Goal: Check status

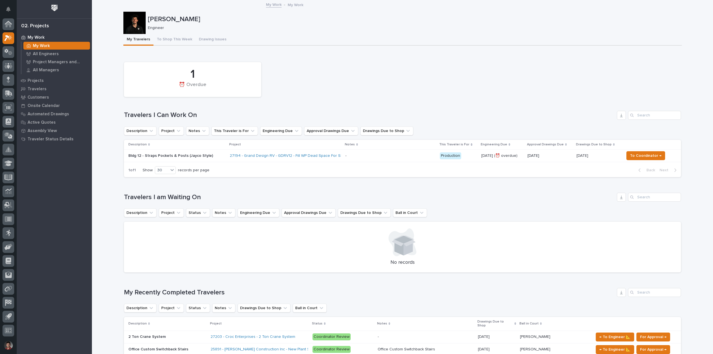
click at [305, 72] on div "1 ⏰ Overdue" at bounding box center [402, 79] width 562 height 40
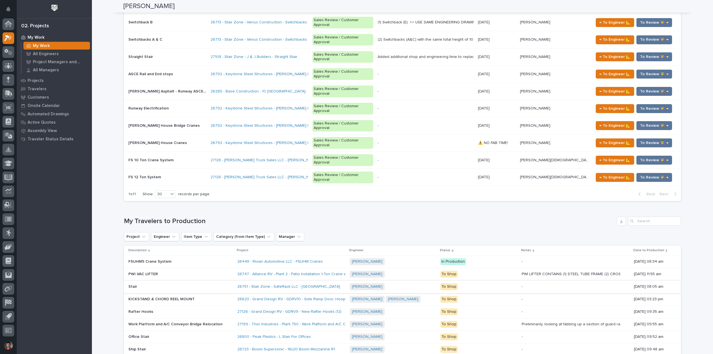
scroll to position [445, 0]
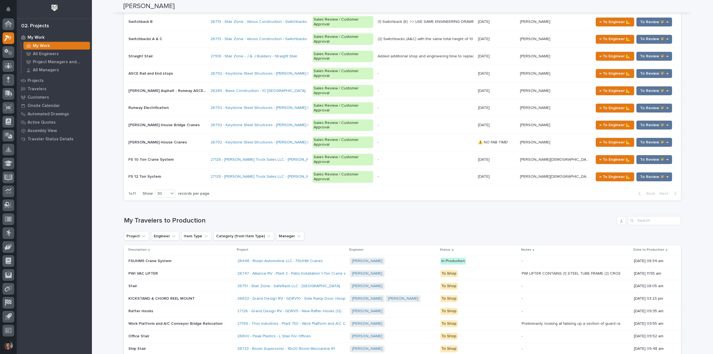
click at [229, 319] on div "Work Platform and A/C Conveyor Bridge Relocation Work Platform and A/C Conveyor…" at bounding box center [180, 323] width 104 height 9
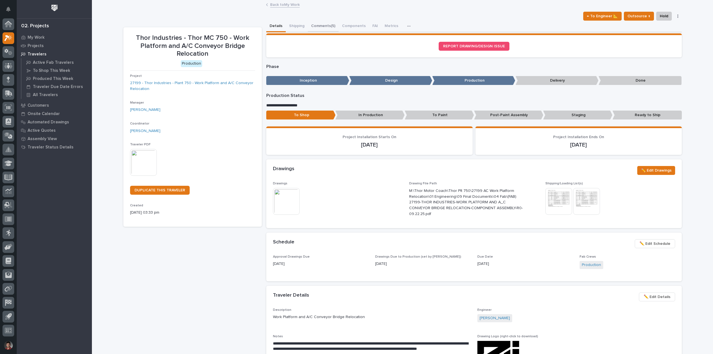
click at [316, 26] on button "Comments (5)" at bounding box center [323, 27] width 31 height 12
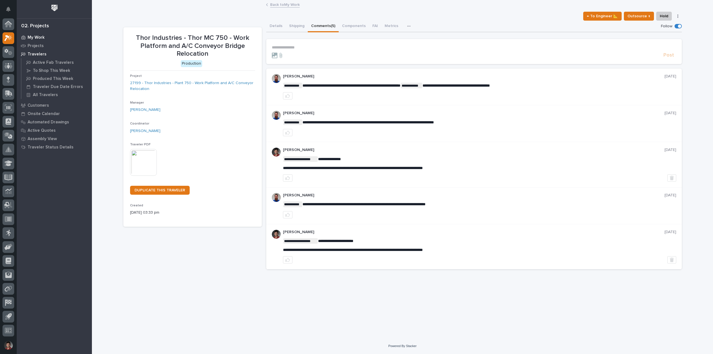
click at [40, 35] on div "My Work" at bounding box center [54, 37] width 72 height 8
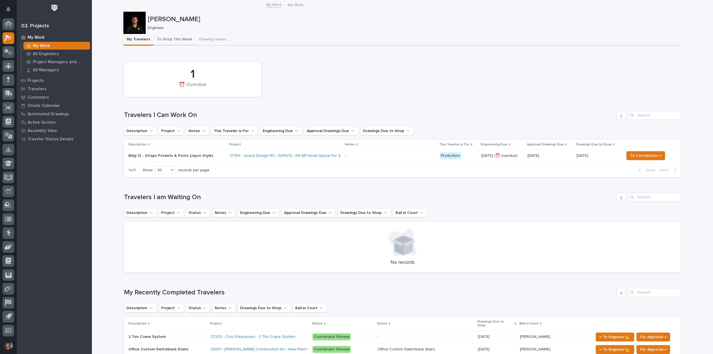
click at [163, 41] on button "To Shop This Week" at bounding box center [174, 40] width 42 height 12
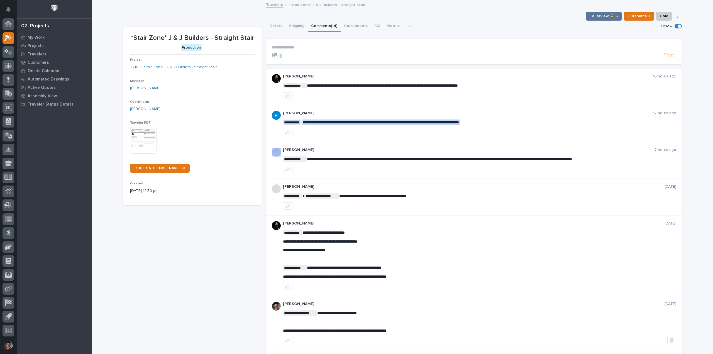
drag, startPoint x: 501, startPoint y: 120, endPoint x: 430, endPoint y: 139, distance: 73.8
click at [434, 139] on div "**********" at bounding box center [473, 123] width 415 height 37
